Goal: Task Accomplishment & Management: Use online tool/utility

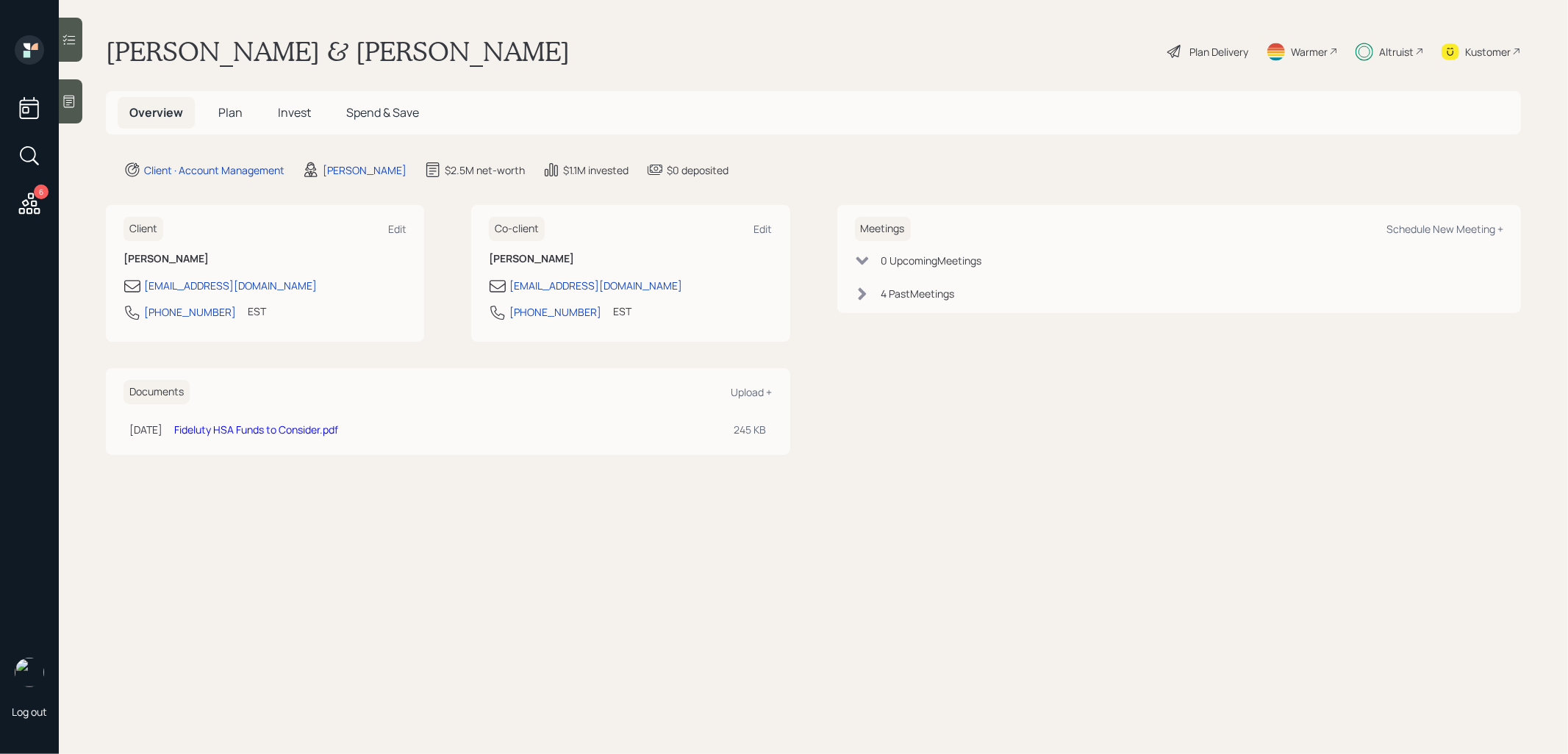
click at [1177, 50] on icon at bounding box center [1174, 51] width 13 height 13
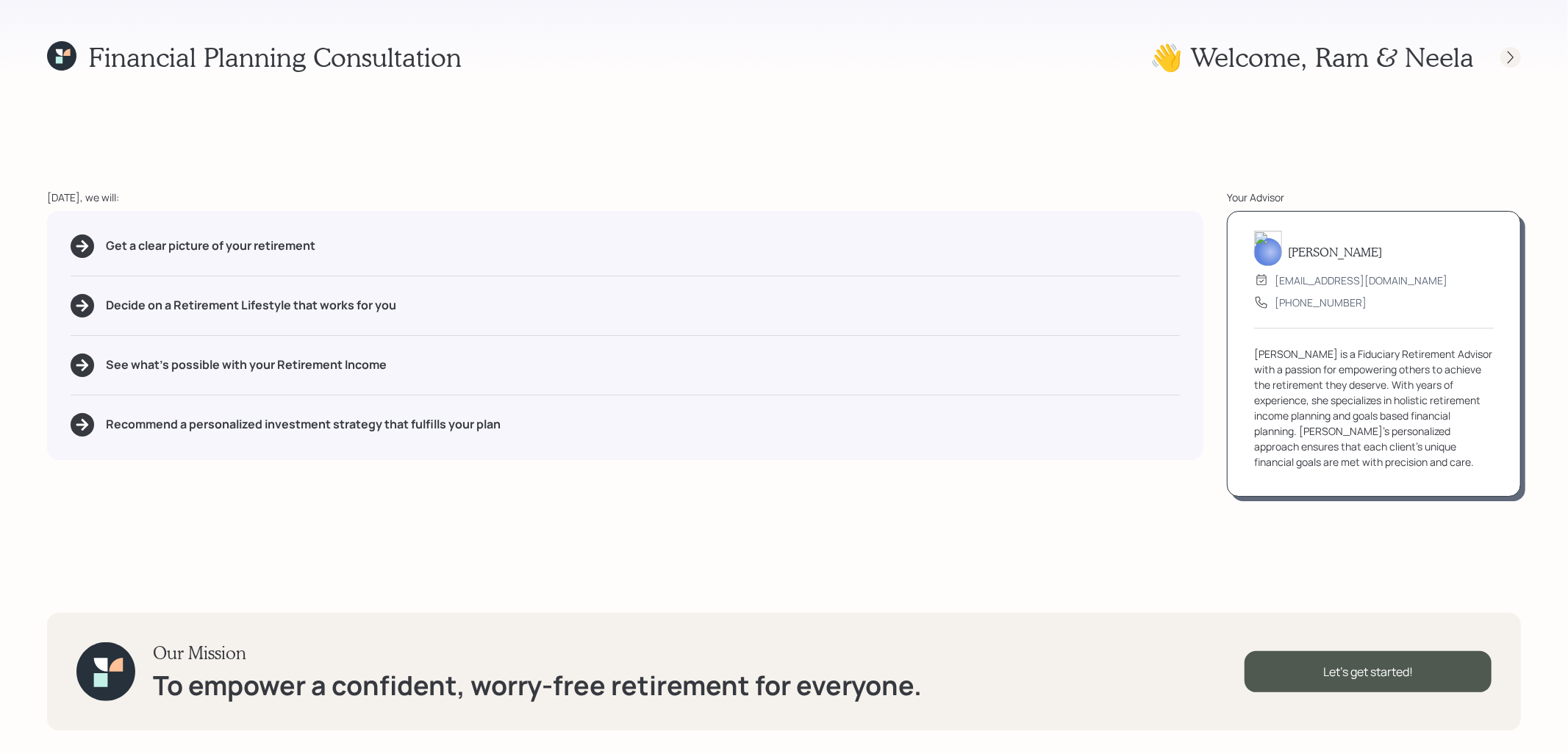
click at [1508, 59] on icon at bounding box center [1511, 58] width 15 height 15
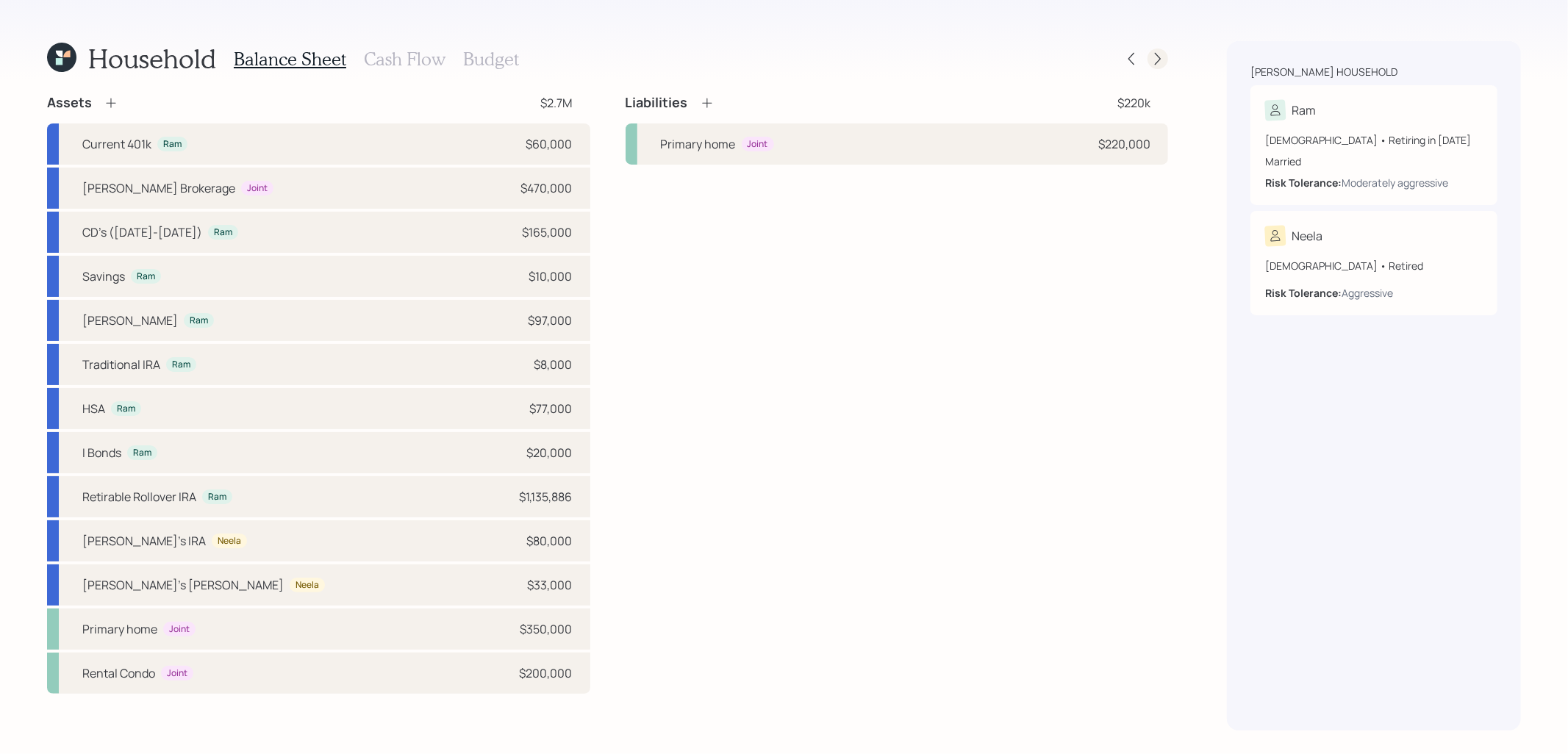
click at [1160, 63] on icon at bounding box center [1158, 59] width 15 height 15
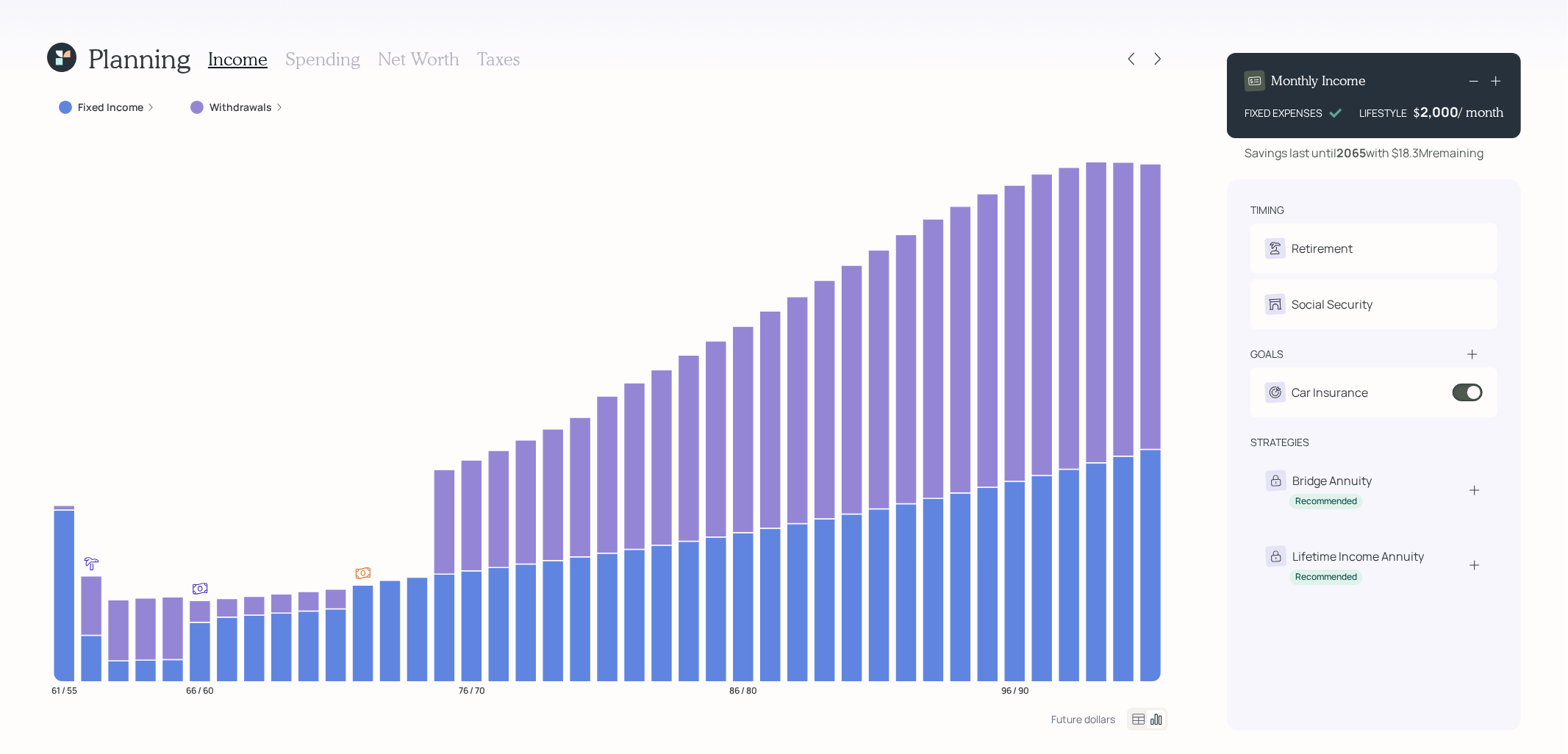
click at [487, 58] on h3 "Taxes" at bounding box center [499, 59] width 43 height 21
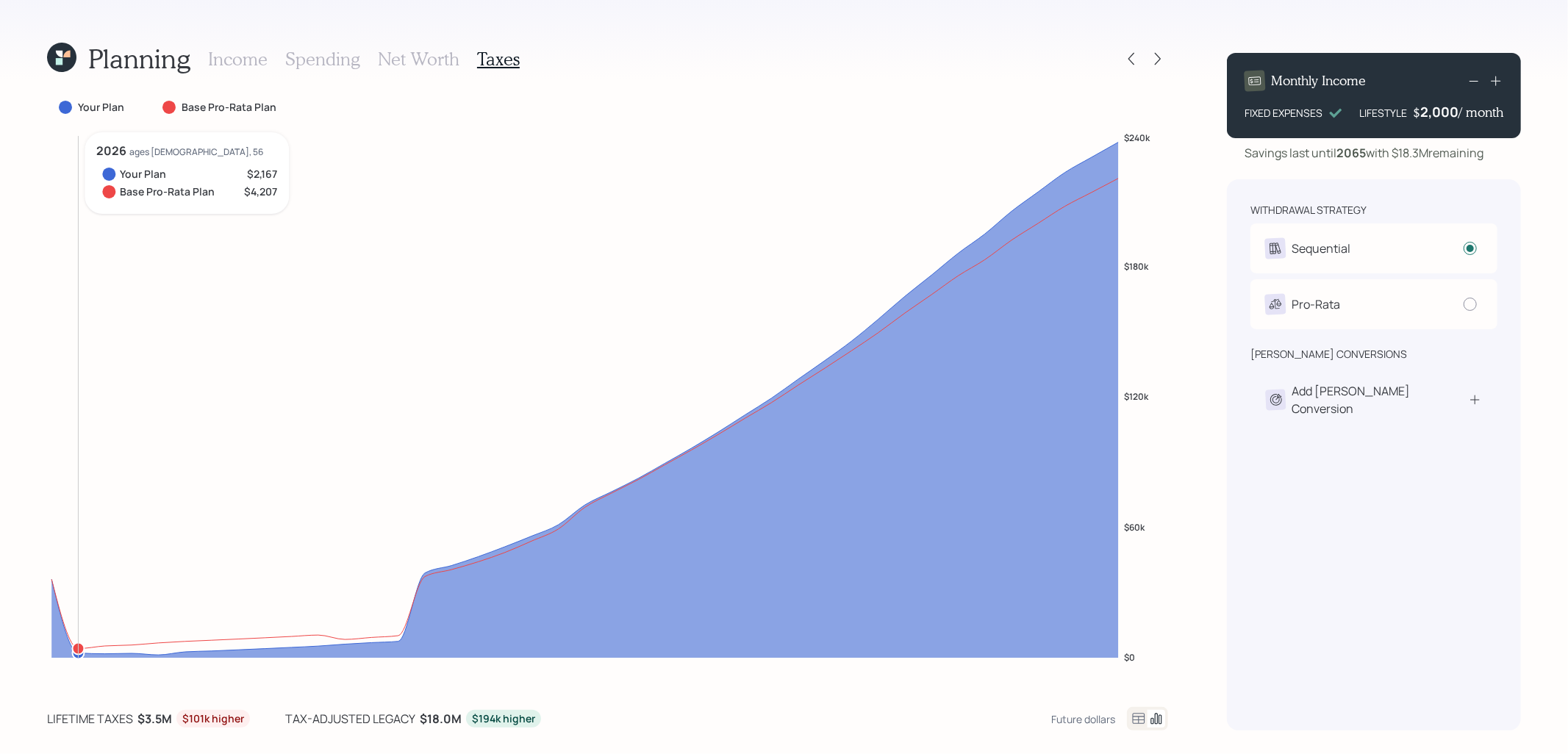
click at [78, 640] on icon "$0 $60k $120k $180k $240k" at bounding box center [607, 408] width 1121 height 552
click at [1477, 394] on icon at bounding box center [1475, 400] width 14 height 15
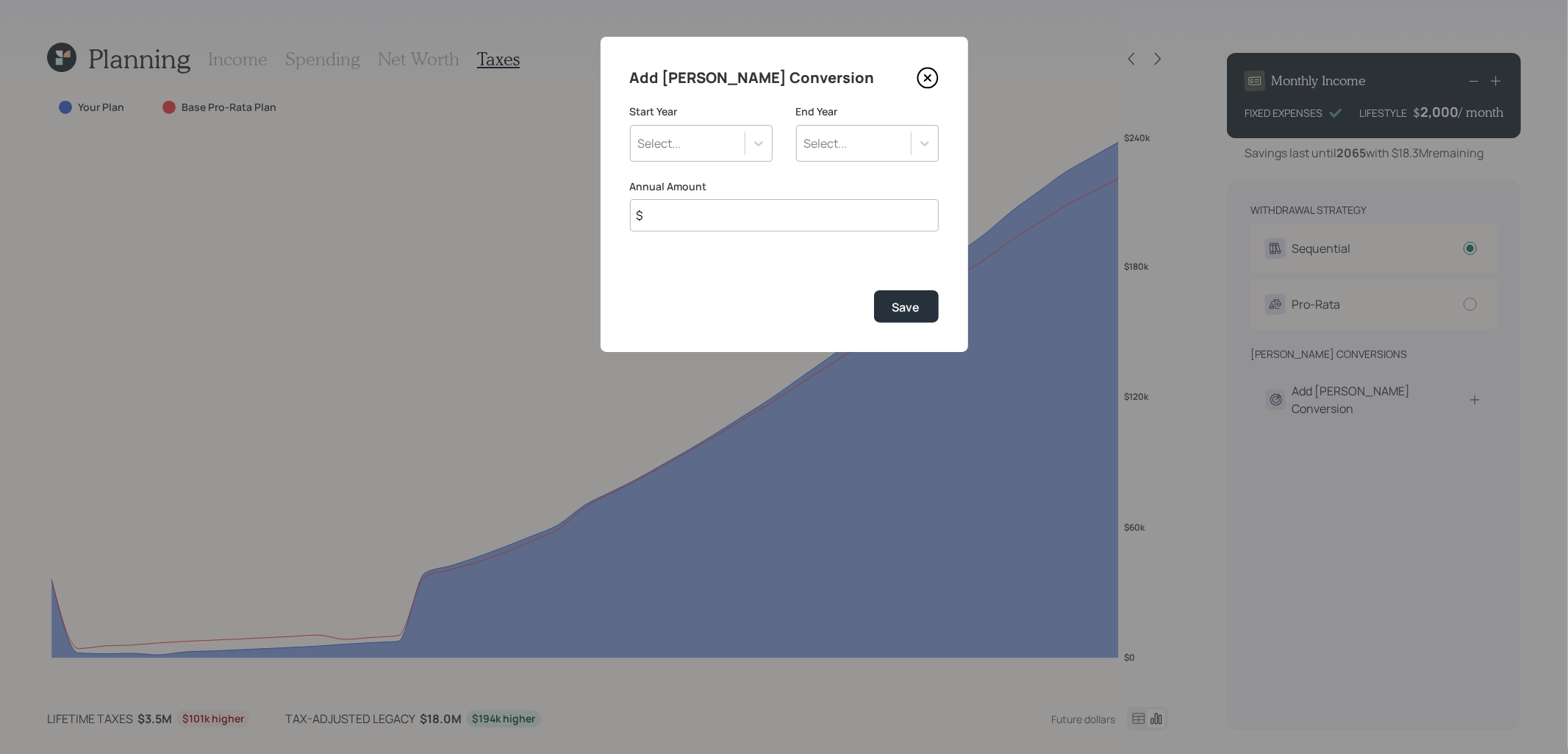
click at [685, 139] on div "Select..." at bounding box center [687, 143] width 114 height 25
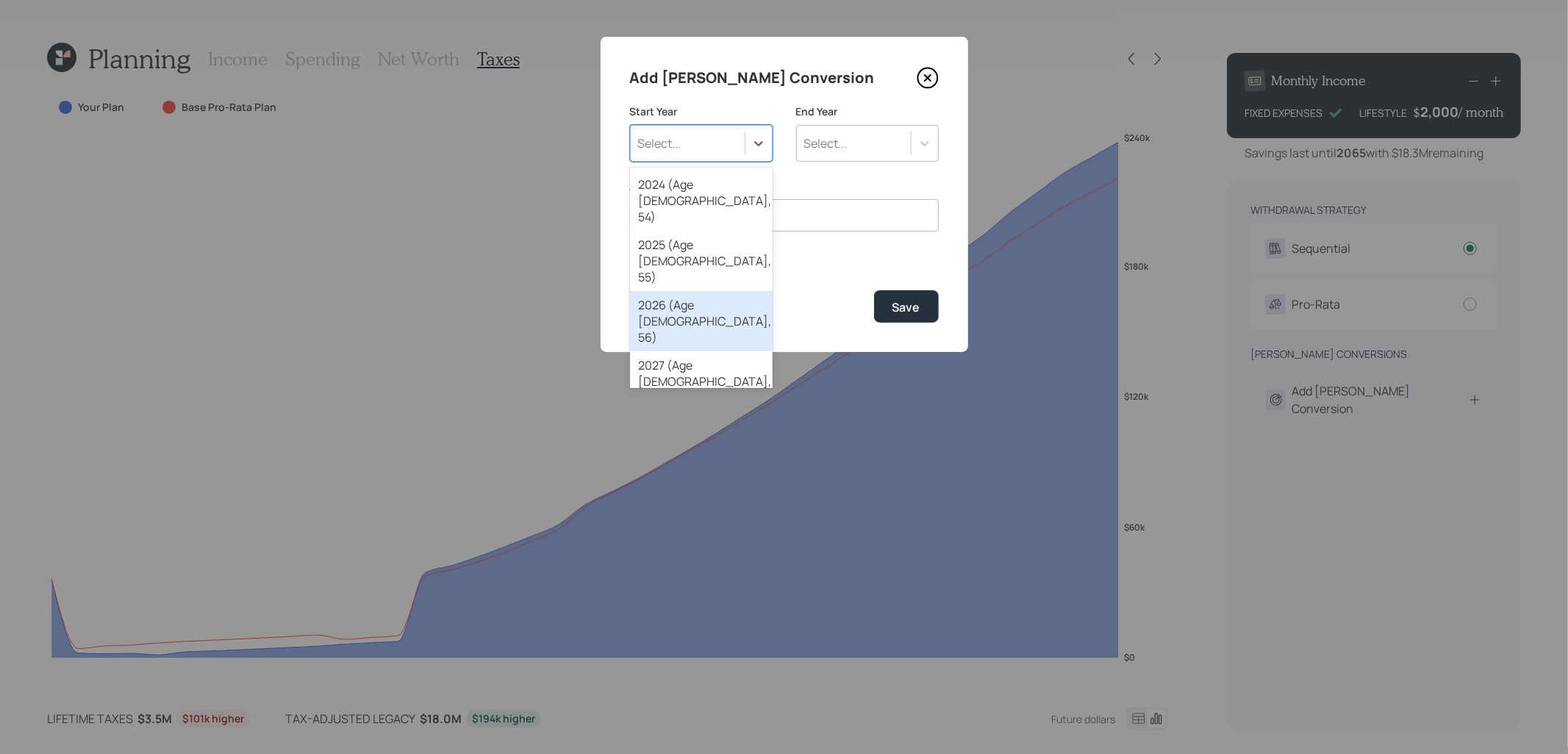
click at [686, 291] on div "2026 (Age [DEMOGRAPHIC_DATA], 56)" at bounding box center [700, 321] width 142 height 60
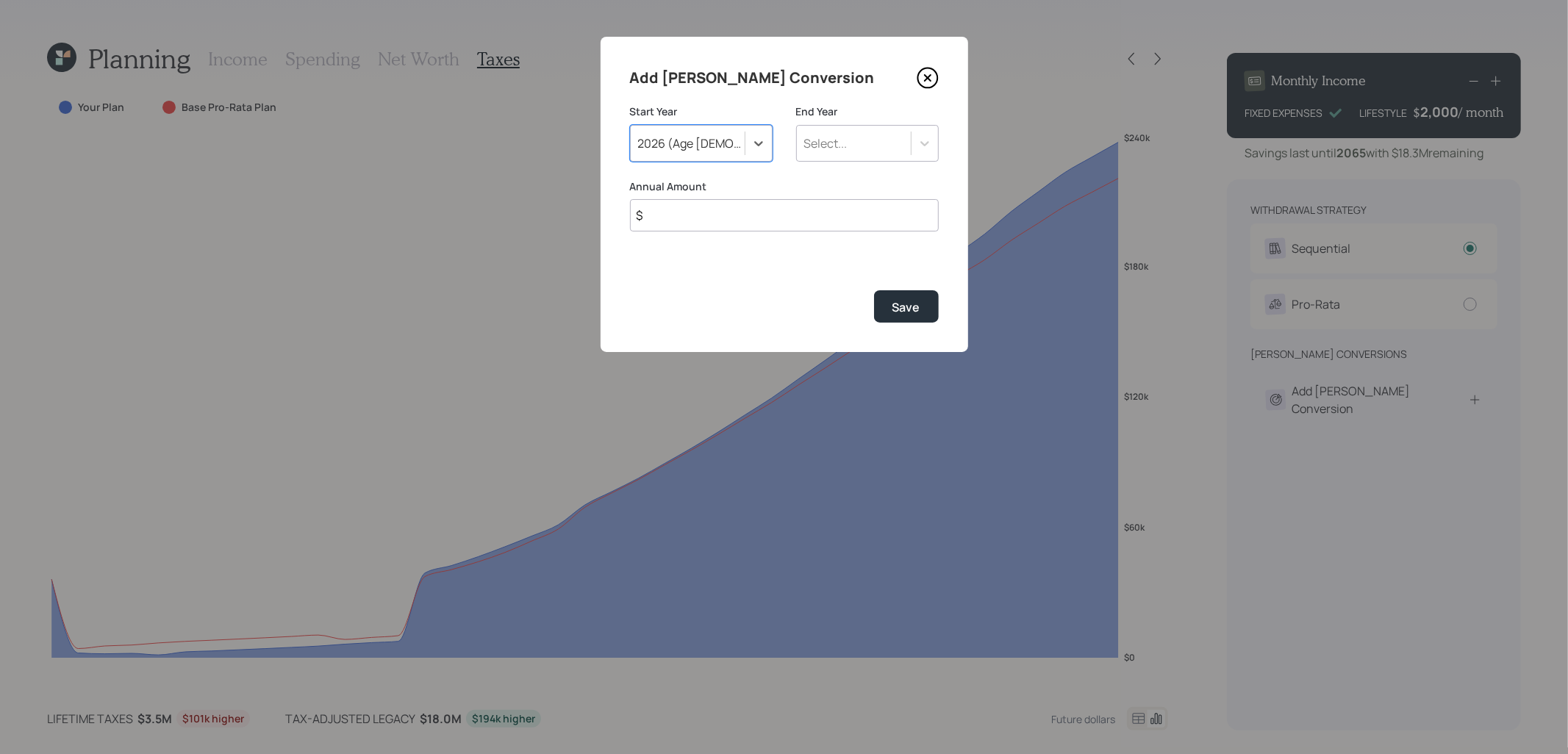
click at [852, 141] on div "Select..." at bounding box center [854, 143] width 114 height 25
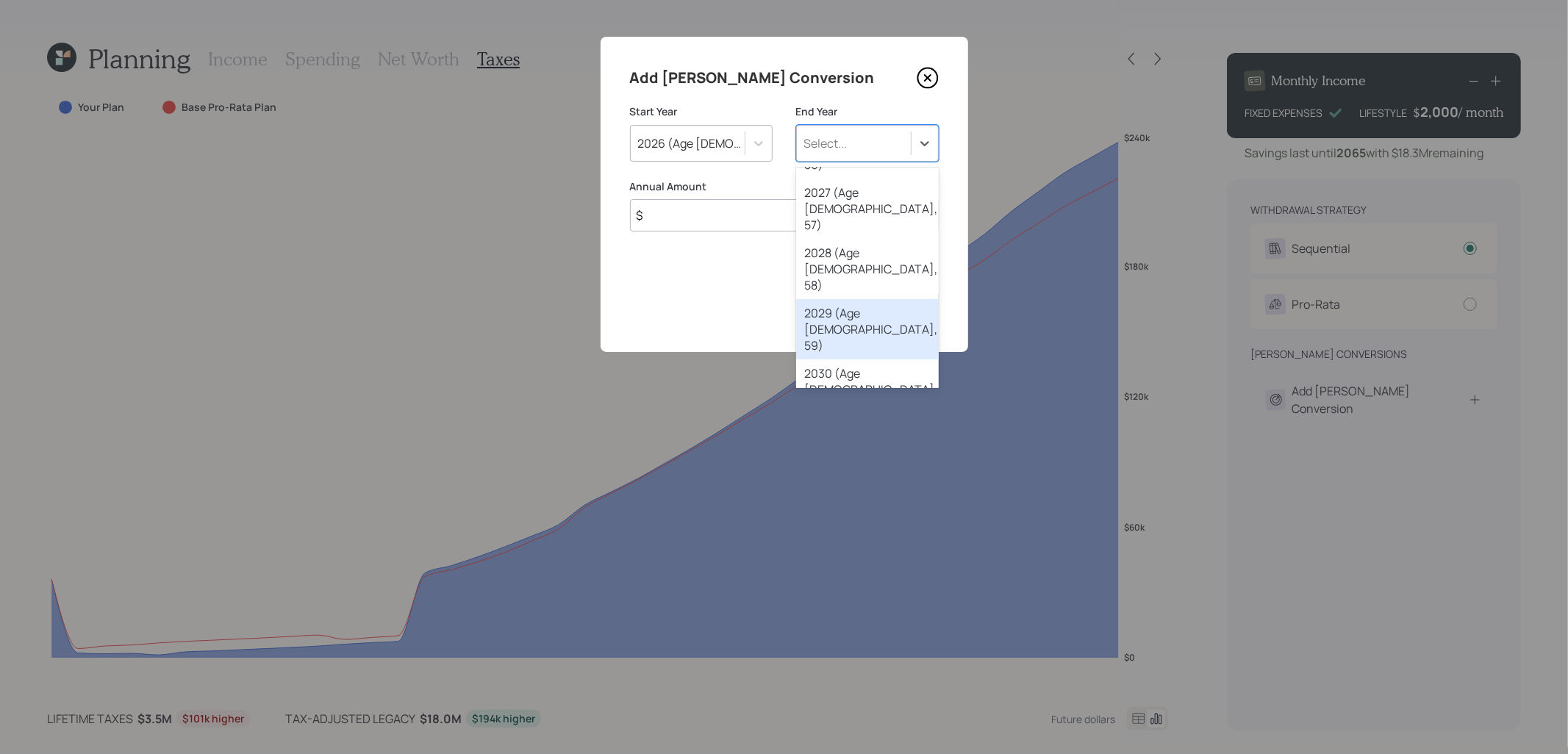
scroll to position [175, 0]
click at [853, 539] on div "2033 (Age [DEMOGRAPHIC_DATA], 63)" at bounding box center [867, 569] width 142 height 60
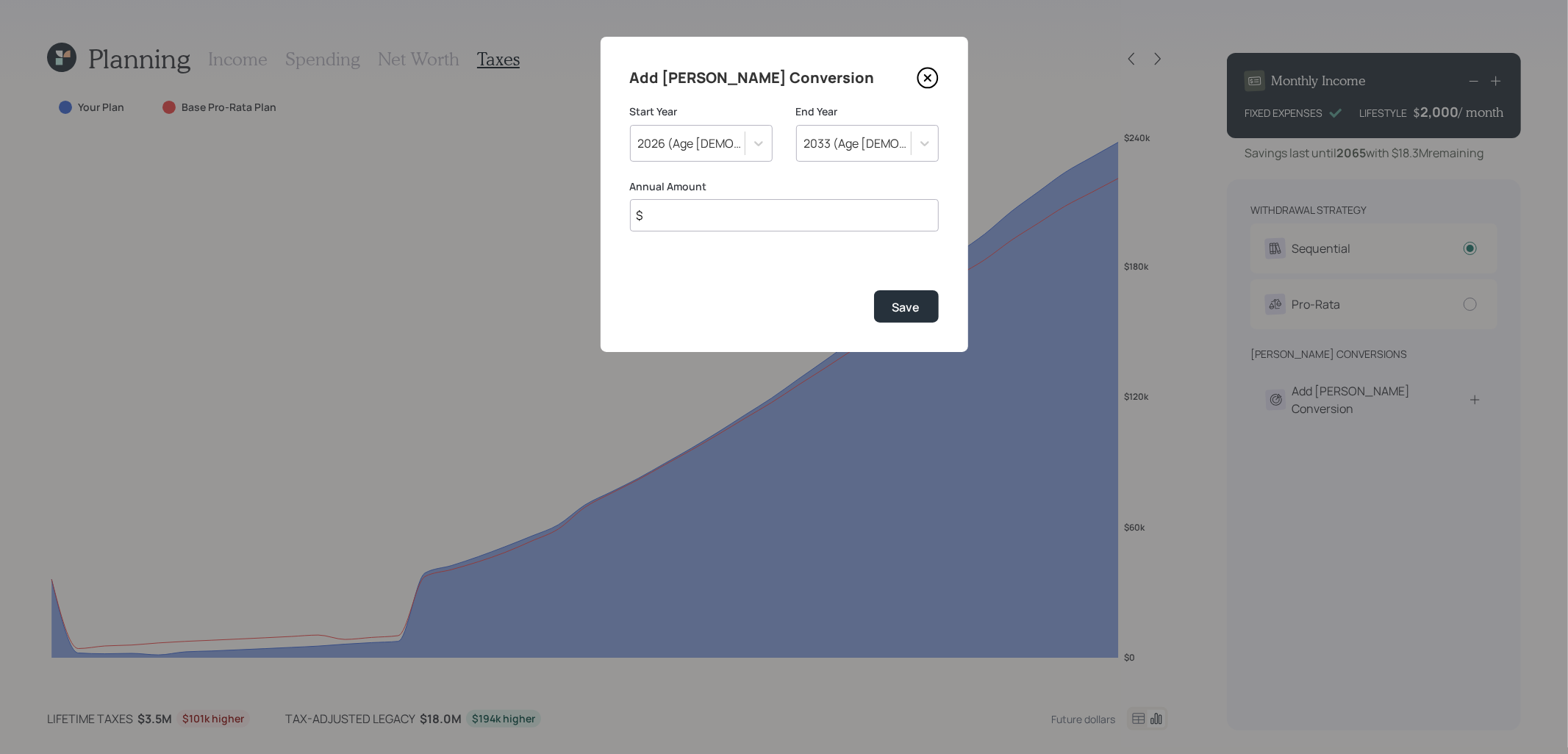
click at [765, 217] on input "$" at bounding box center [784, 215] width 309 height 32
type input "$ 50,000"
click at [905, 312] on div "Save" at bounding box center [906, 308] width 28 height 16
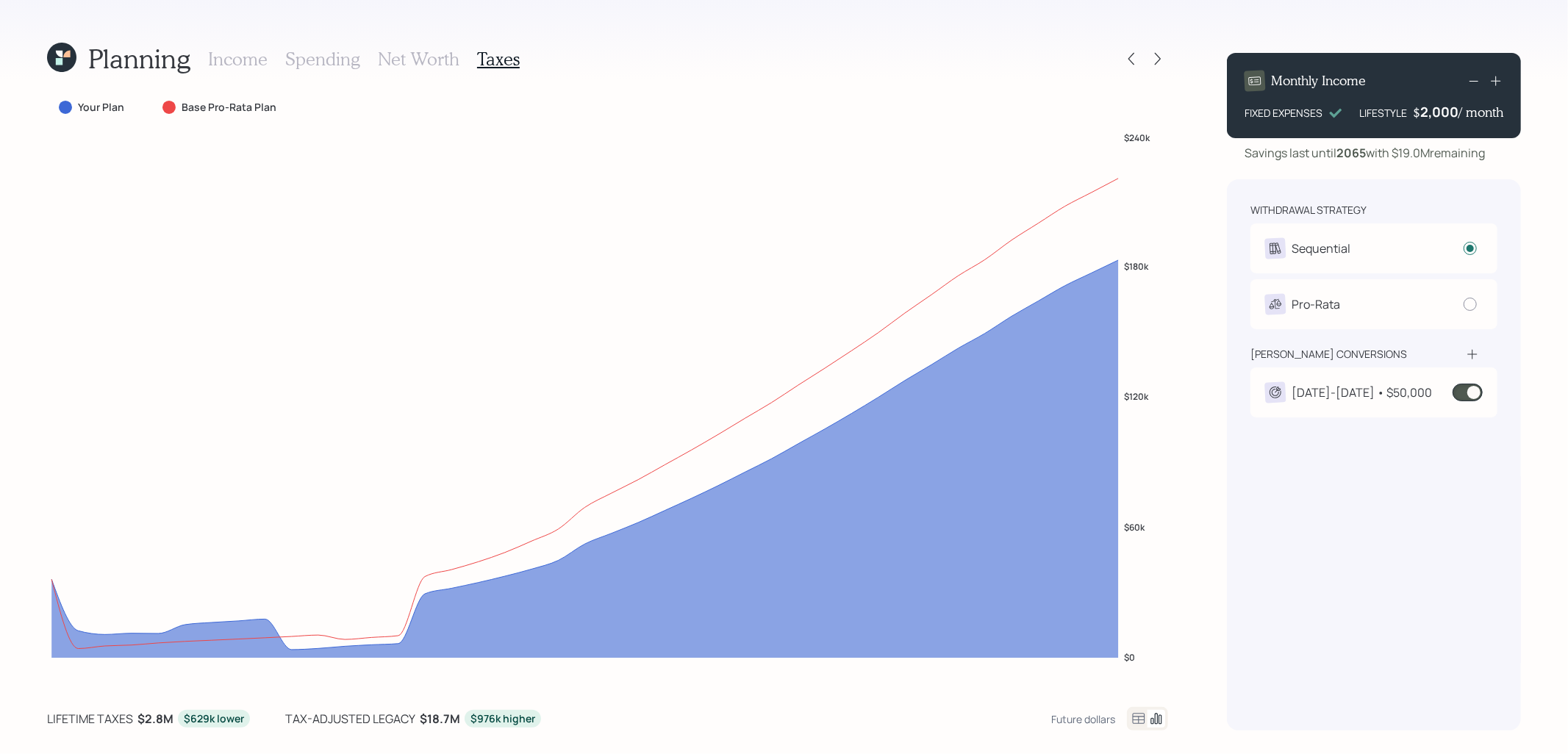
click at [1477, 393] on span at bounding box center [1468, 392] width 30 height 17
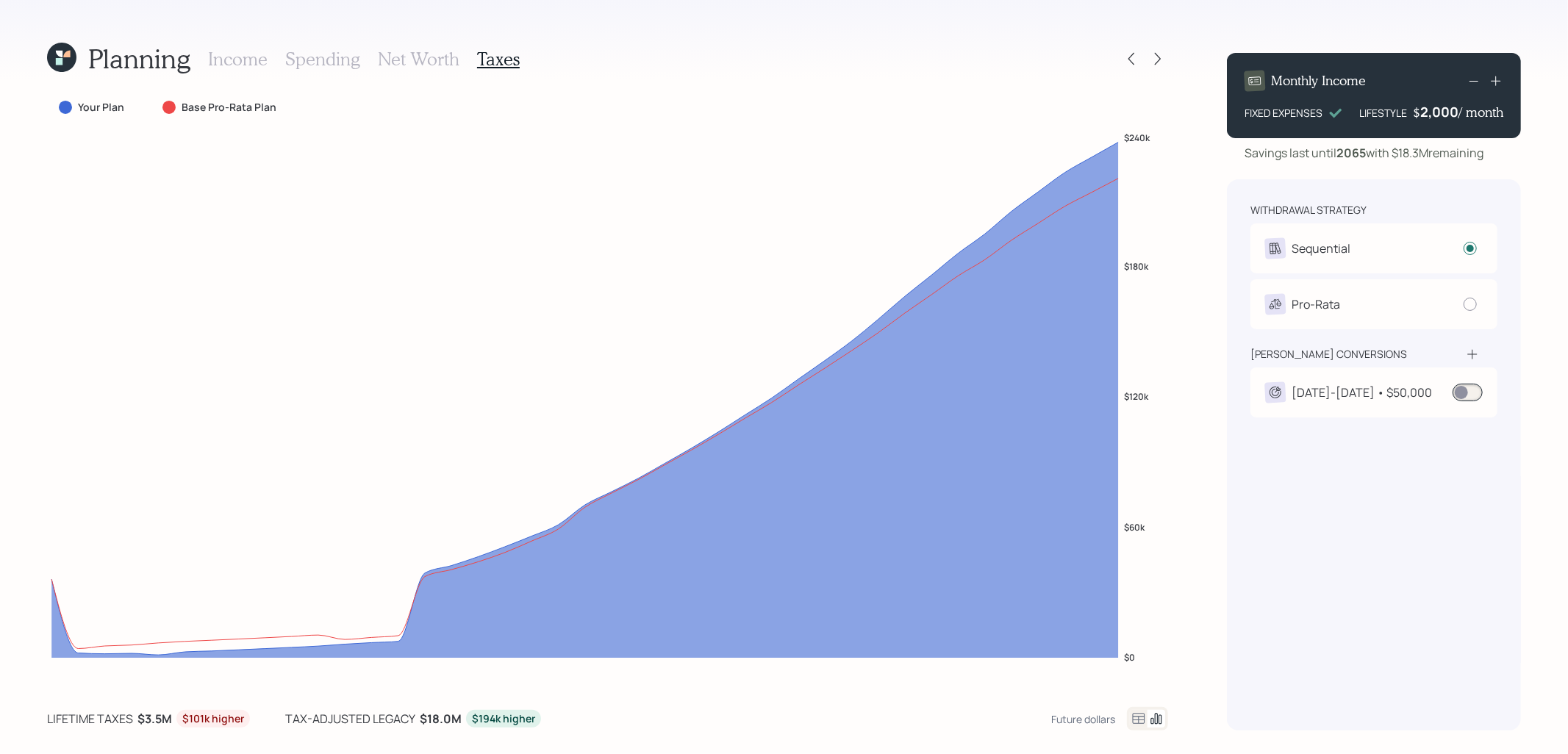
click at [62, 54] on icon at bounding box center [59, 54] width 7 height 7
